Goal: Task Accomplishment & Management: Manage account settings

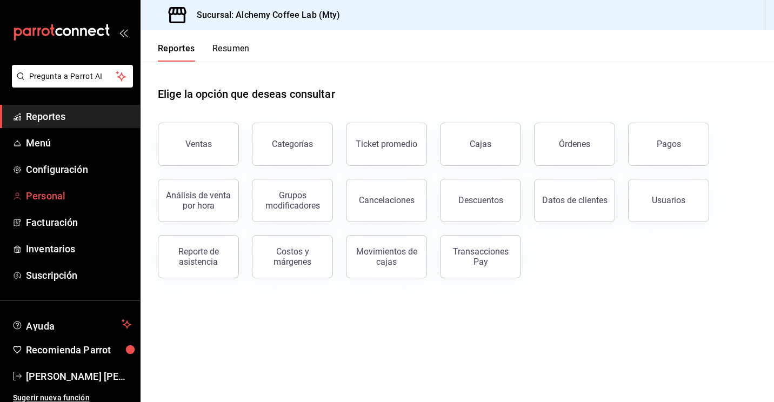
click at [53, 199] on span "Personal" at bounding box center [78, 196] width 105 height 15
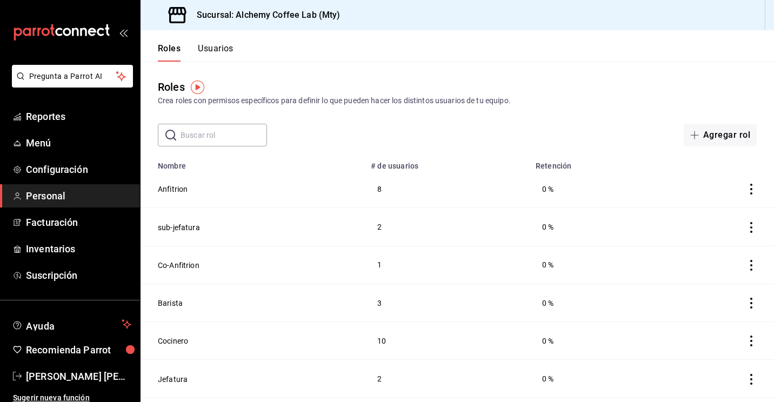
click at [226, 59] on button "Usuarios" at bounding box center [216, 52] width 36 height 18
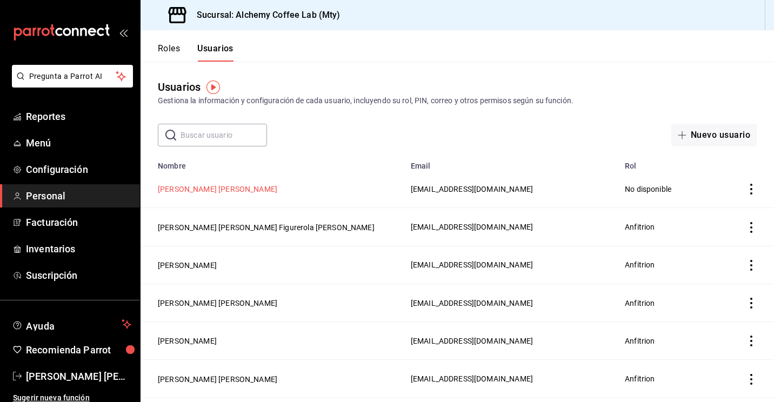
click at [260, 186] on button "[PERSON_NAME] [PERSON_NAME]" at bounding box center [217, 189] width 119 height 11
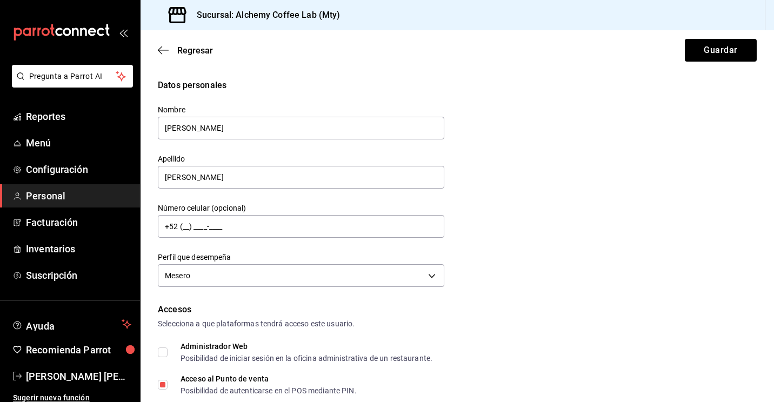
click at [594, 234] on div "Datos personales Nombre [PERSON_NAME] Apellido [PERSON_NAME] Número celular (op…" at bounding box center [457, 184] width 599 height 211
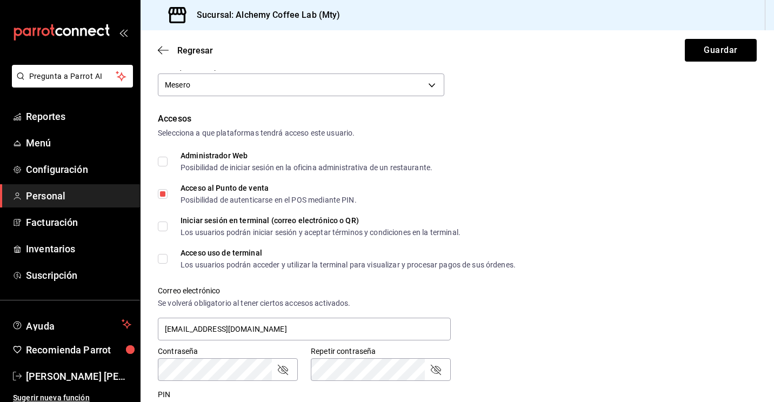
scroll to position [194, 0]
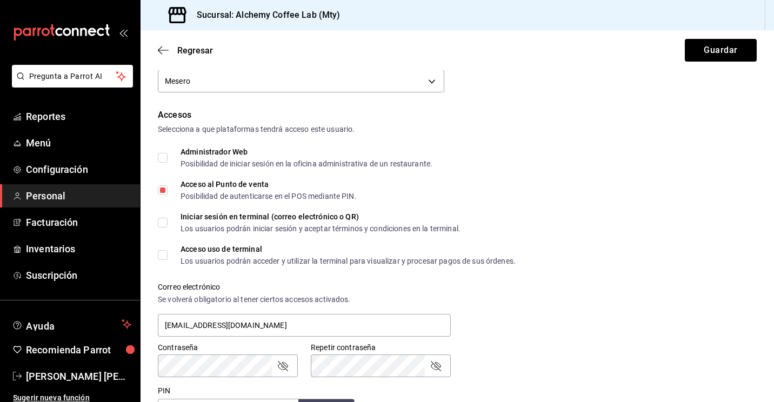
click at [162, 221] on input "Iniciar sesión en terminal (correo electrónico o QR) Los usuarios podrán inicia…" at bounding box center [163, 223] width 10 height 10
checkbox input "true"
click at [167, 261] on span "Acceso uso de terminal Los usuarios podrán acceder y utilizar la terminal para …" at bounding box center [341, 254] width 348 height 19
click at [167, 260] on input "Acceso uso de terminal Los usuarios podrán acceder y utilizar la terminal para …" at bounding box center [163, 255] width 10 height 10
checkbox input "true"
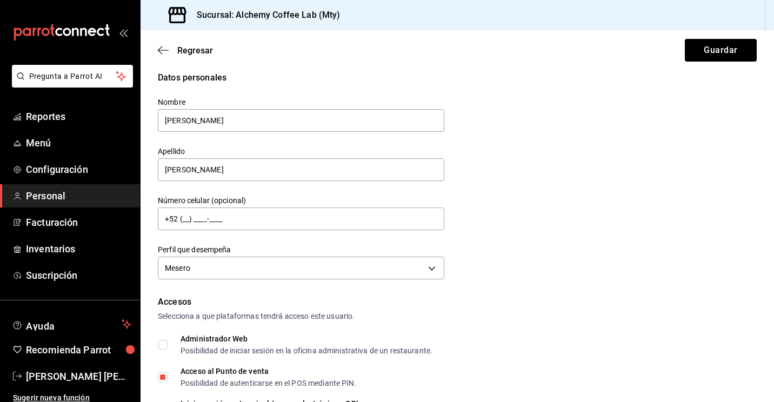
scroll to position [0, 0]
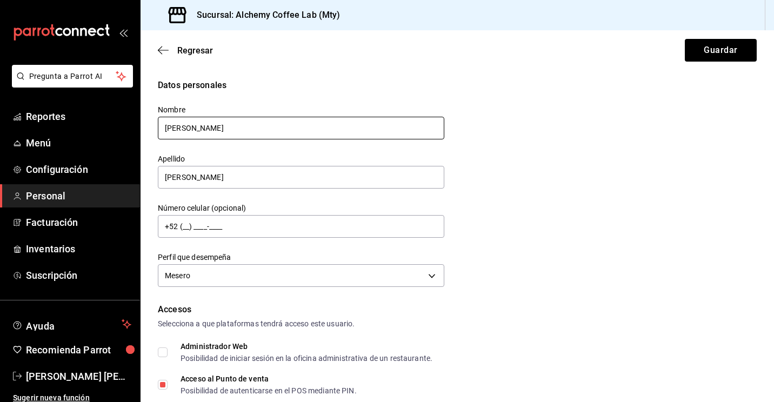
click at [169, 126] on input "[PERSON_NAME]" at bounding box center [301, 128] width 286 height 23
type input "[PERSON_NAME] [PERSON_NAME]"
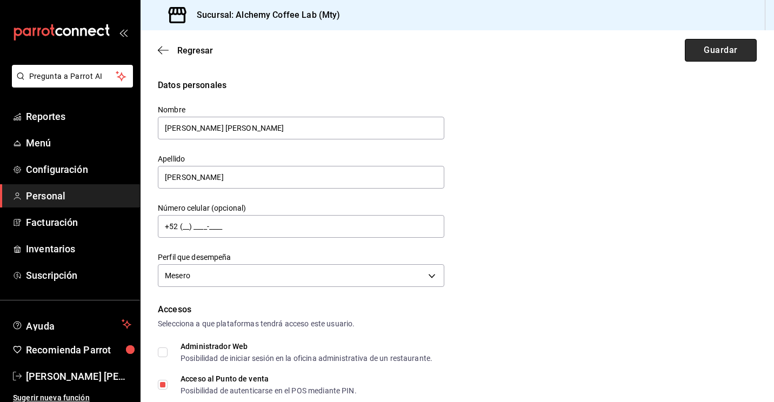
click at [714, 55] on button "Guardar" at bounding box center [721, 50] width 72 height 23
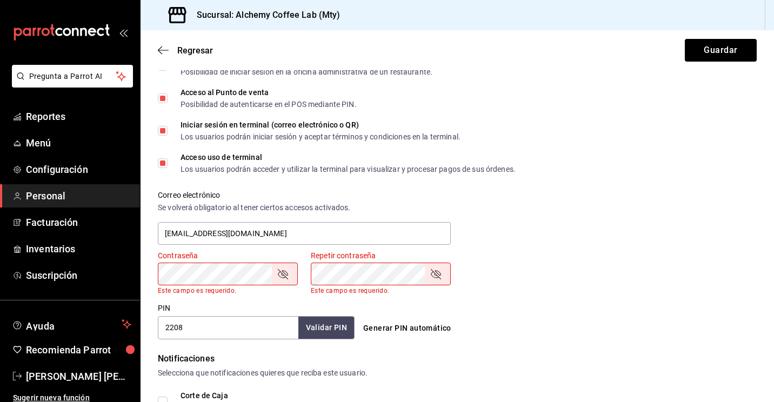
scroll to position [281, 0]
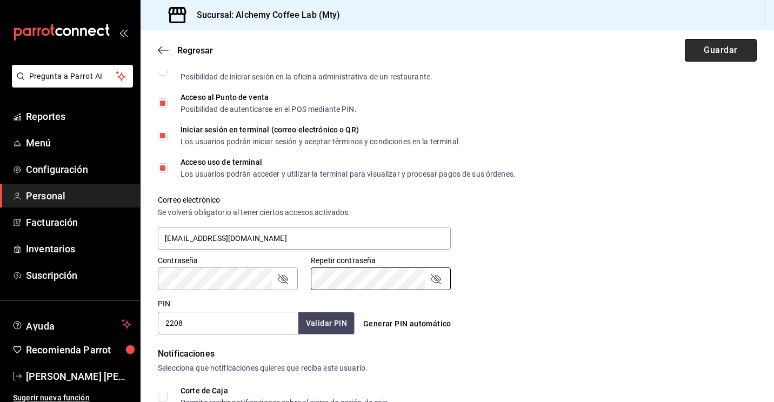
click at [722, 51] on button "Guardar" at bounding box center [721, 50] width 72 height 23
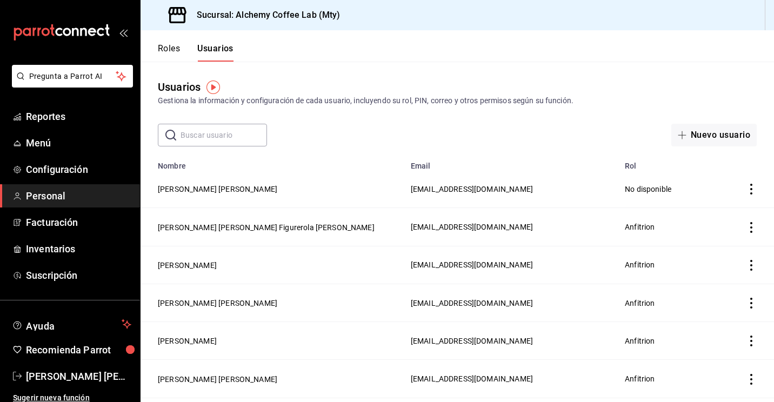
click at [746, 226] on icon "actions" at bounding box center [751, 227] width 11 height 11
click at [727, 242] on li "Eliminar" at bounding box center [703, 243] width 91 height 30
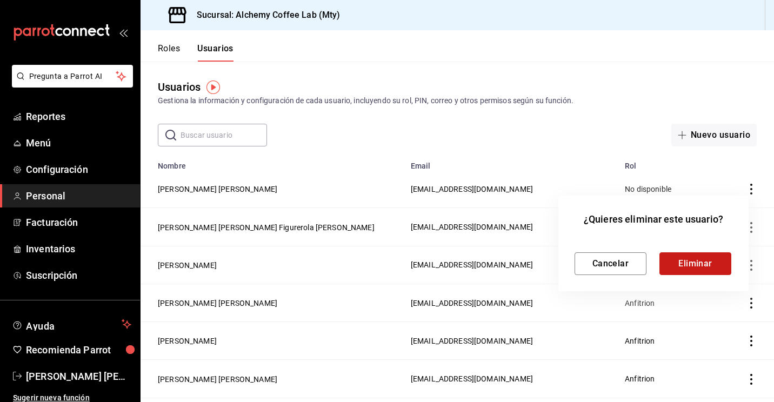
click at [702, 255] on button "Eliminar" at bounding box center [695, 263] width 72 height 23
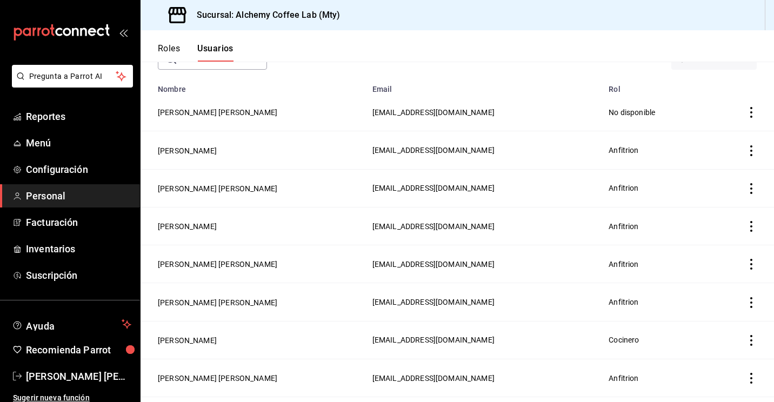
scroll to position [78, 0]
click at [217, 224] on button "[PERSON_NAME]" at bounding box center [187, 225] width 59 height 11
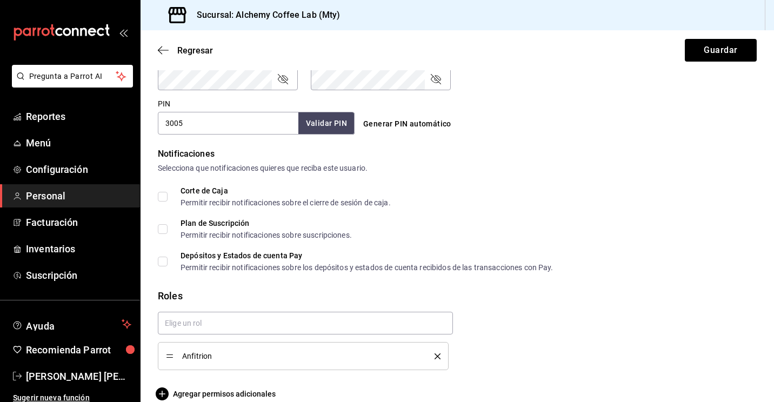
scroll to position [497, 0]
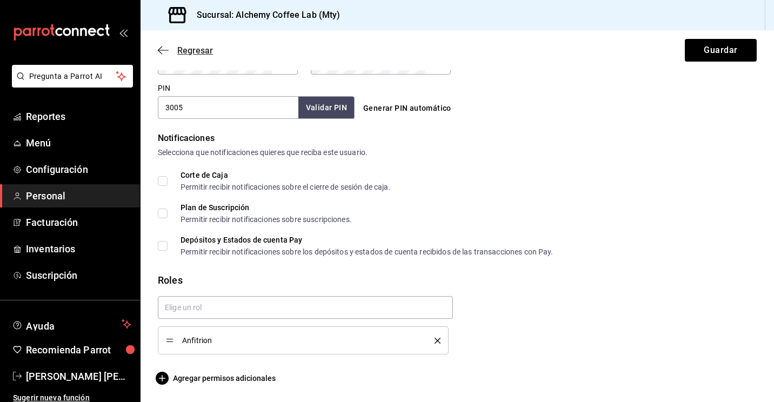
click at [159, 49] on icon "button" at bounding box center [160, 50] width 4 height 8
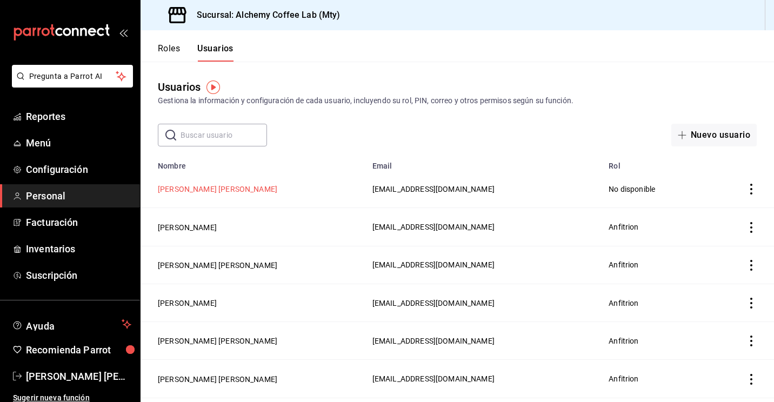
click at [250, 188] on button "[PERSON_NAME] [PERSON_NAME]" at bounding box center [217, 189] width 119 height 11
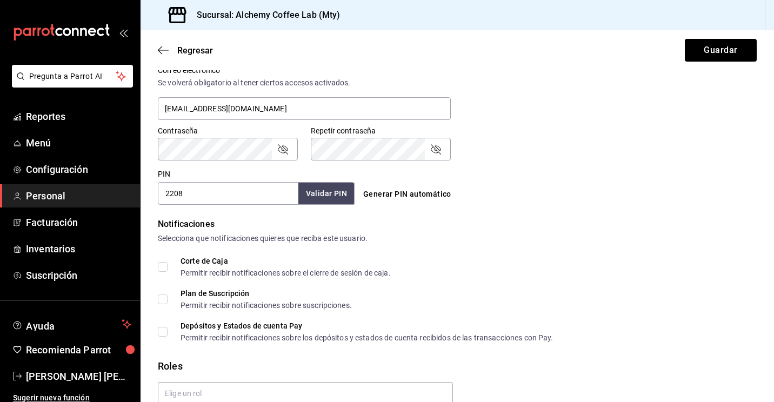
scroll to position [461, 0]
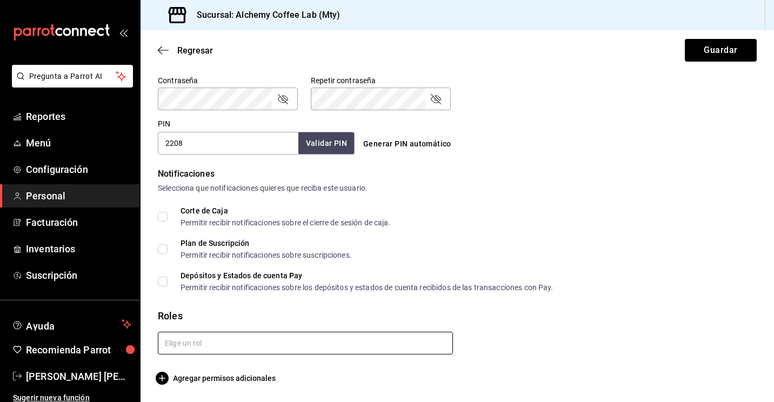
click at [203, 340] on input "text" at bounding box center [305, 343] width 295 height 23
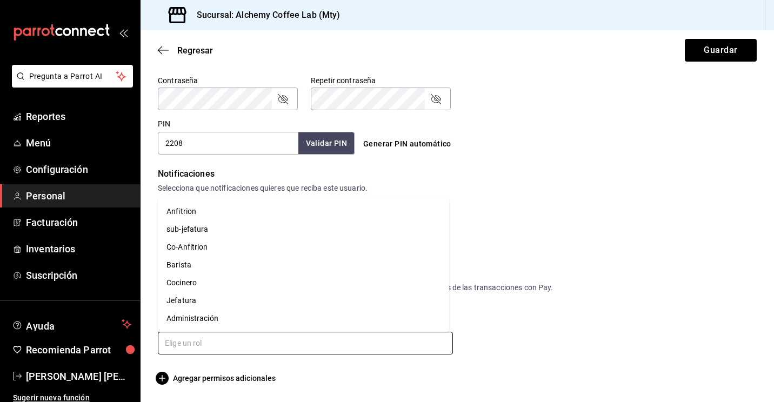
click at [198, 213] on li "Anfitrion" at bounding box center [303, 212] width 291 height 18
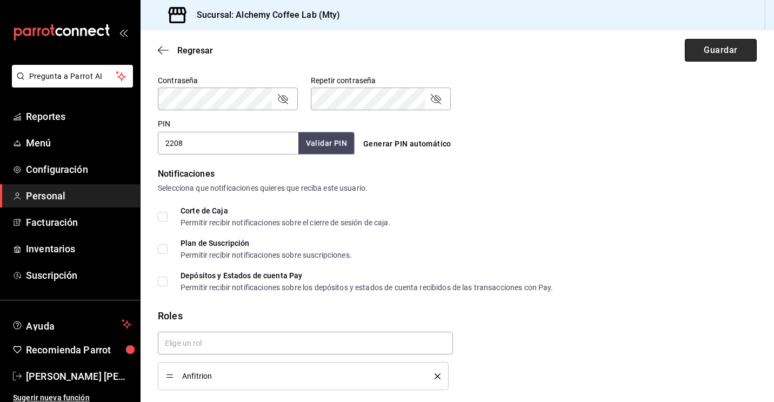
click at [695, 53] on button "Guardar" at bounding box center [721, 50] width 72 height 23
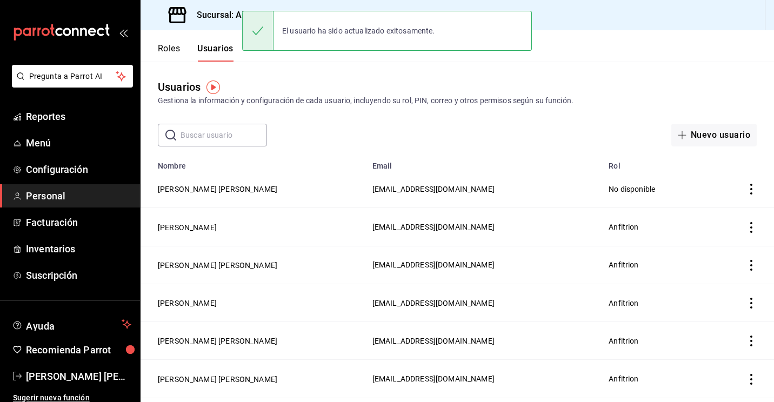
drag, startPoint x: 770, startPoint y: 246, endPoint x: 768, endPoint y: 202, distance: 44.9
click at [272, 188] on button "[PERSON_NAME] [PERSON_NAME]" at bounding box center [217, 189] width 119 height 11
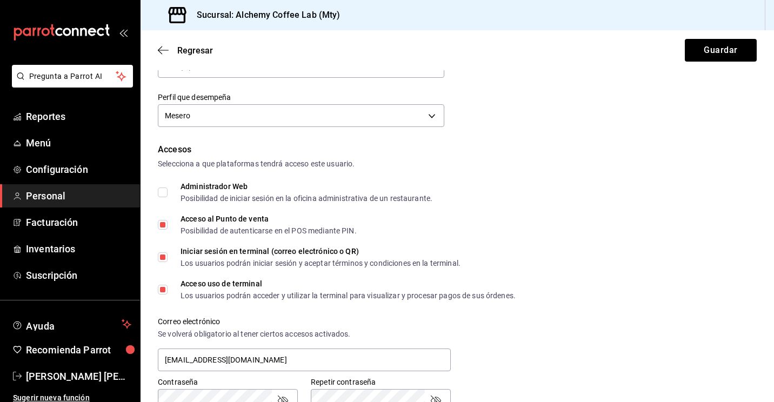
scroll to position [163, 0]
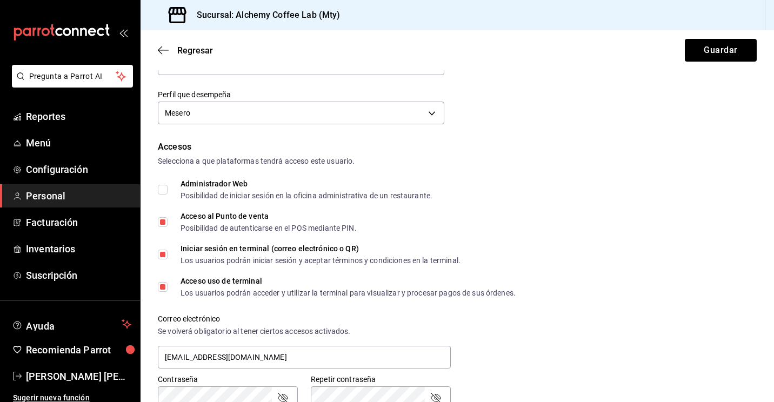
click at [166, 254] on input "Iniciar sesión en terminal (correo electrónico o QR) Los usuarios podrán inicia…" at bounding box center [163, 255] width 10 height 10
click at [707, 52] on button "Guardar" at bounding box center [721, 50] width 72 height 23
checkbox input "true"
